Goal: Transaction & Acquisition: Purchase product/service

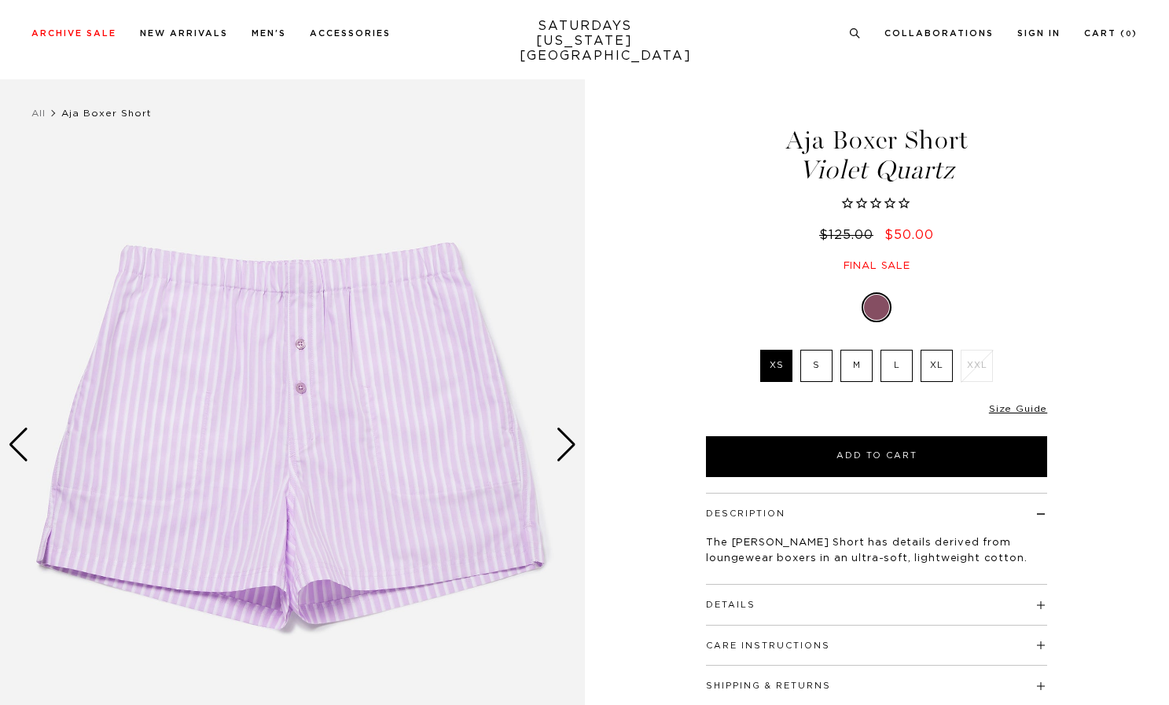
scroll to position [125, 0]
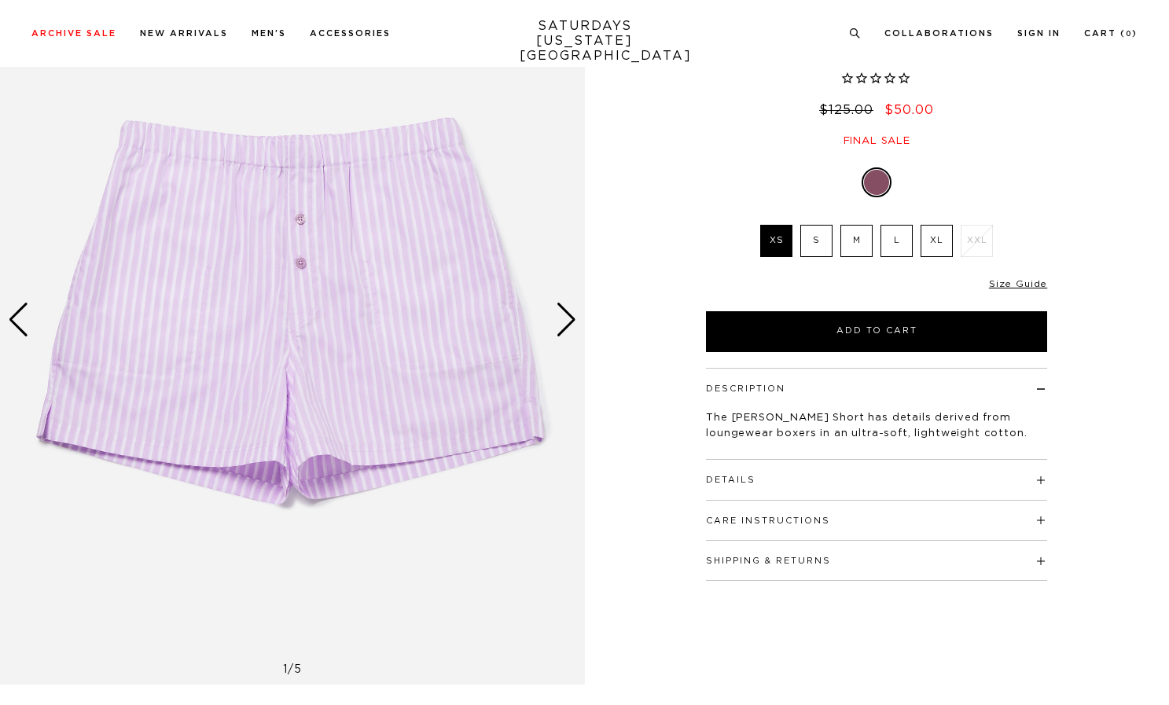
click at [756, 457] on div "Description The Aja Boxer Short has details derived from loungewear boxers in a…" at bounding box center [876, 414] width 341 height 92
click at [753, 480] on button "Details" at bounding box center [731, 480] width 50 height 9
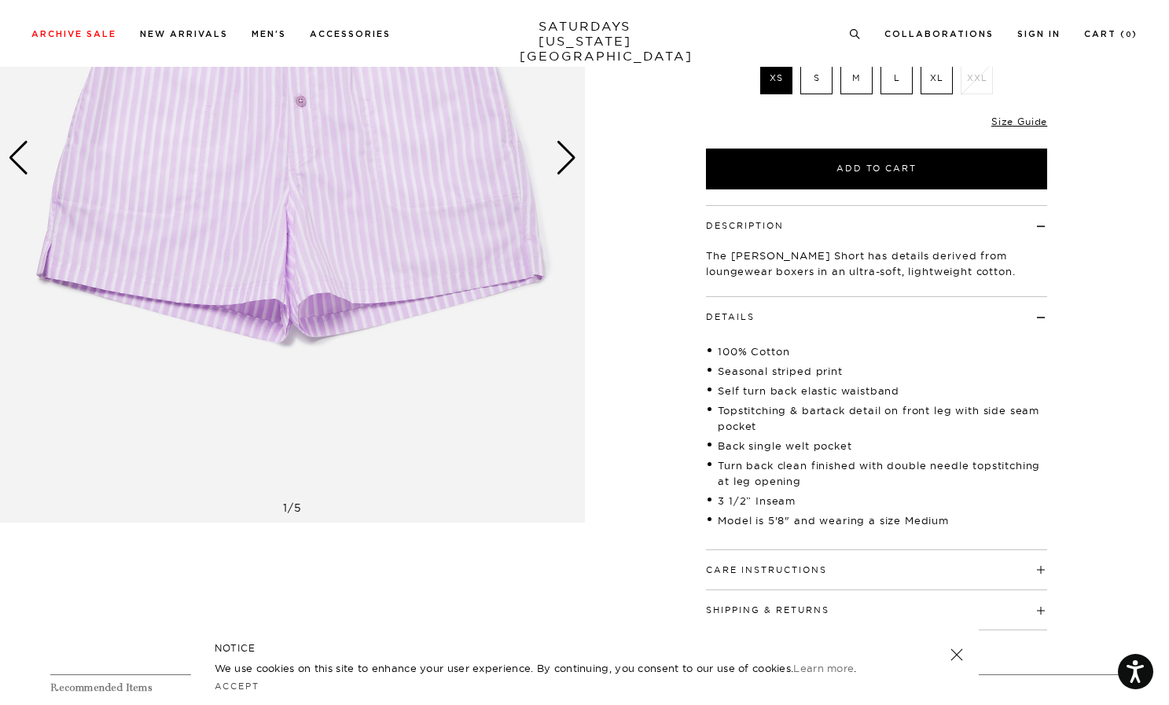
scroll to position [289, 0]
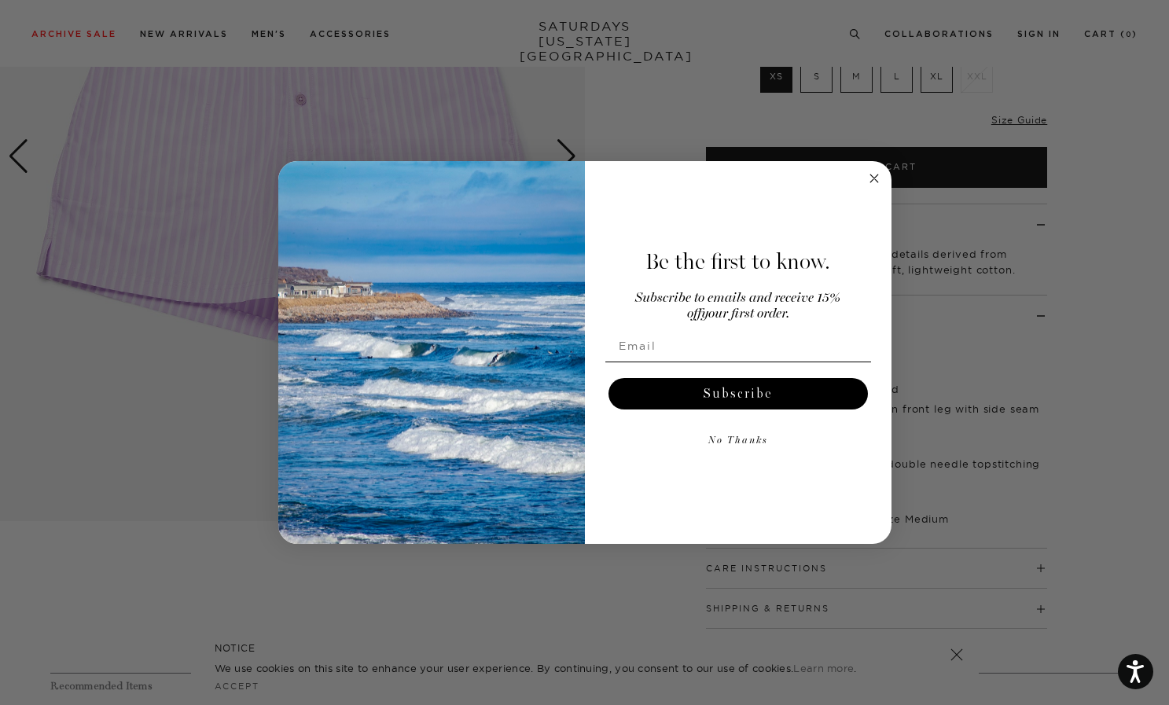
click at [876, 179] on circle "Close dialog" at bounding box center [874, 178] width 18 height 18
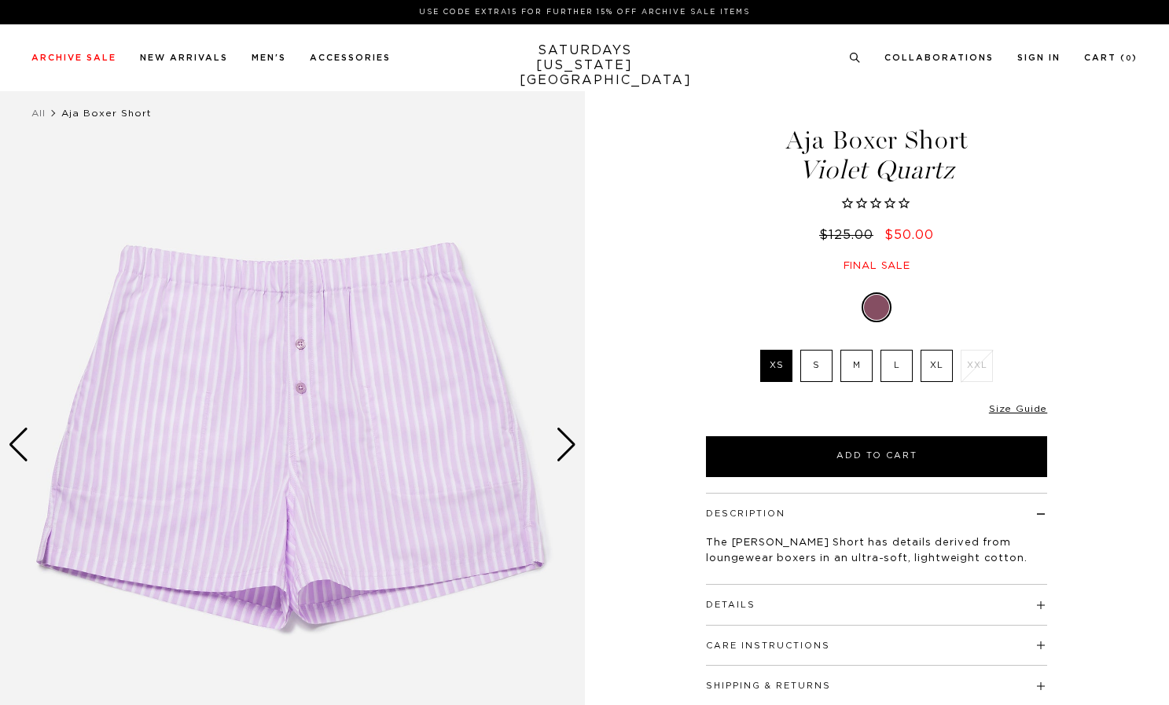
click at [1015, 391] on div "Violet Quartz XS S M L XL XXL SELECT A SIZE XS S M L XL XXL ▾ XS S M" at bounding box center [876, 386] width 393 height 182
click at [1024, 410] on link "Size Guide" at bounding box center [1018, 408] width 58 height 9
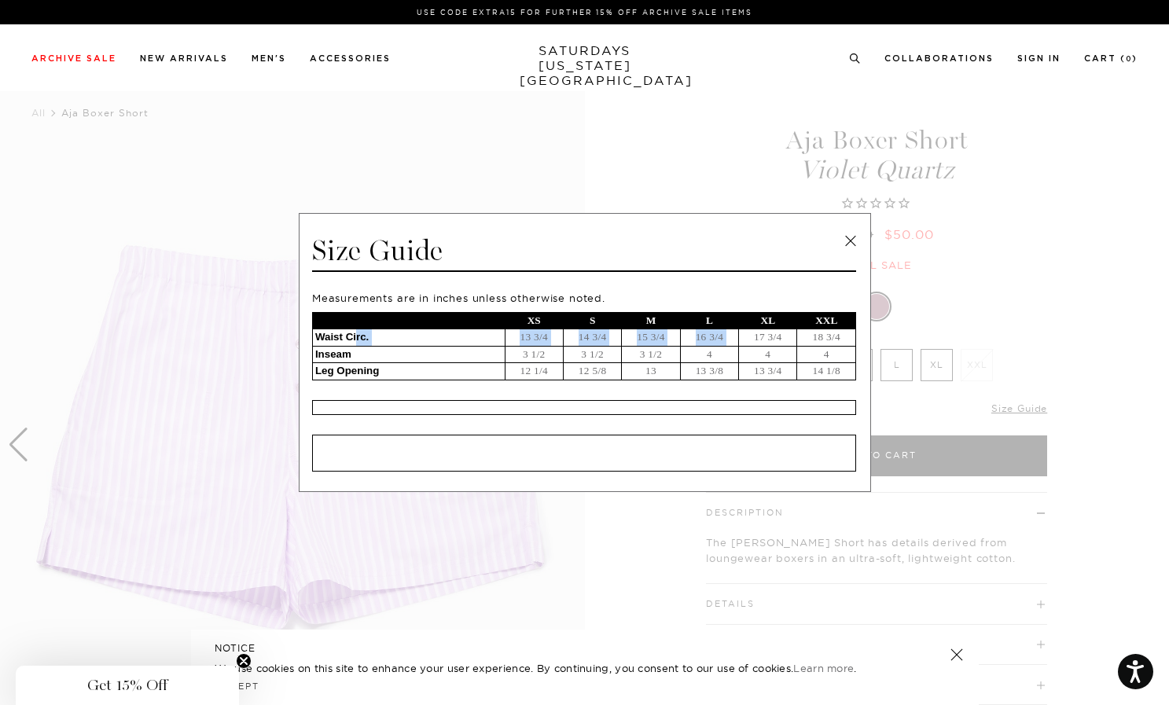
drag, startPoint x: 358, startPoint y: 340, endPoint x: 753, endPoint y: 345, distance: 394.8
click at [753, 345] on tr "Waist Circ. 13 3/4 14 3/4 15 3/4 16 3/4 17 3/4 18 3/4" at bounding box center [583, 337] width 543 height 17
click at [768, 342] on td "17 3/4" at bounding box center [768, 337] width 58 height 17
click at [771, 337] on td "17 3/4" at bounding box center [768, 337] width 58 height 17
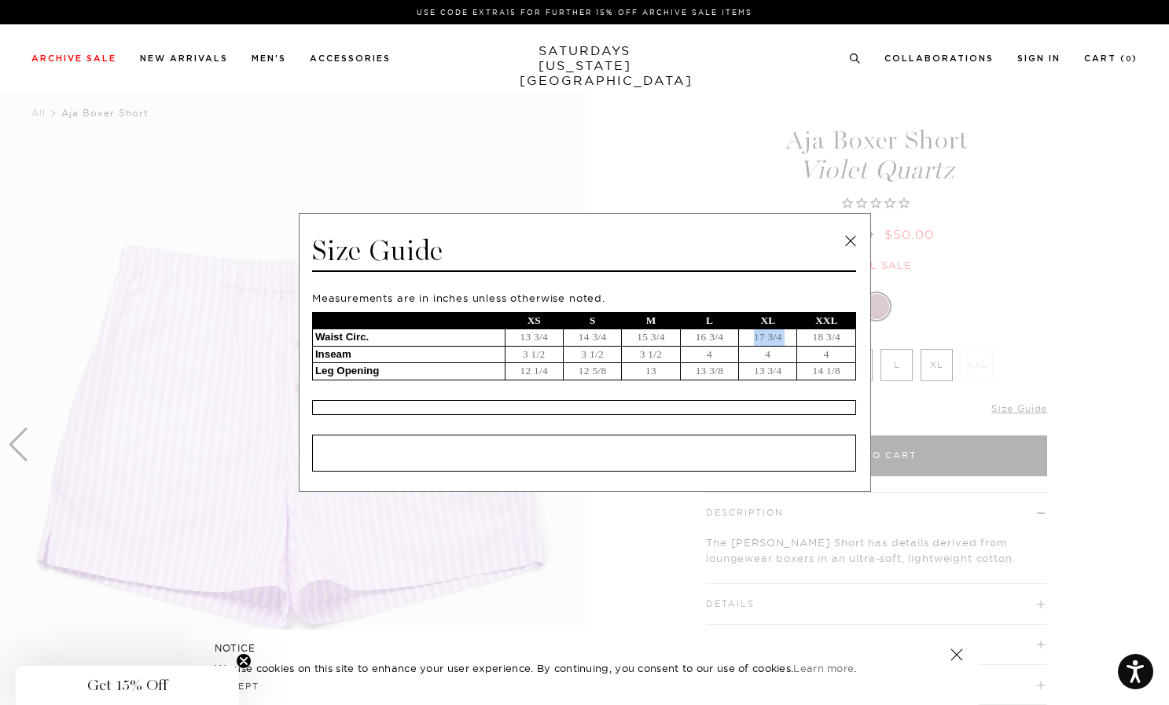
click at [771, 337] on td "17 3/4" at bounding box center [768, 337] width 58 height 17
click at [393, 340] on td "Waist Circ." at bounding box center [408, 337] width 193 height 17
